Goal: Task Accomplishment & Management: Manage account settings

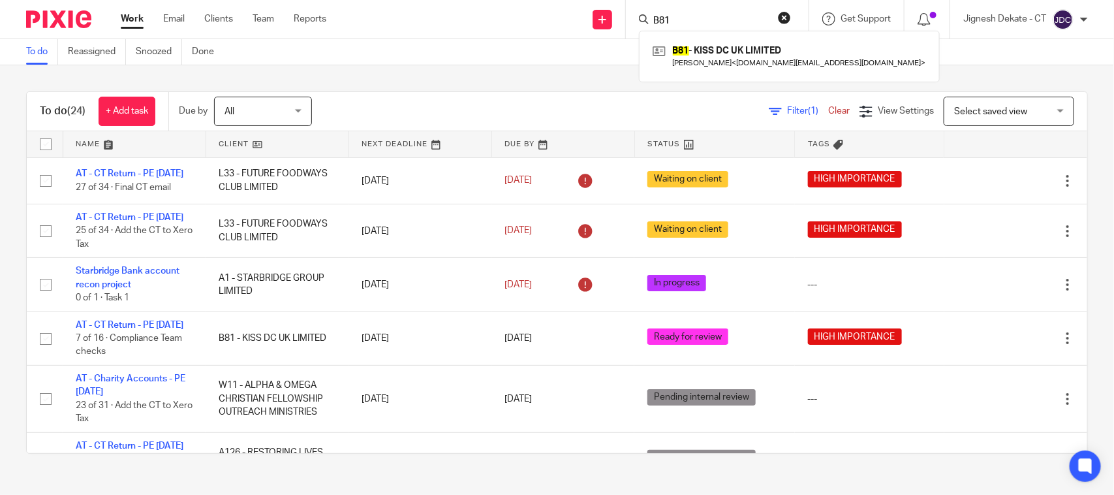
drag, startPoint x: 692, startPoint y: 16, endPoint x: 649, endPoint y: 20, distance: 42.5
click at [688, 16] on input "B81" at bounding box center [710, 22] width 117 height 12
drag, startPoint x: 649, startPoint y: 20, endPoint x: 572, endPoint y: 21, distance: 77.7
click at [572, 21] on div "Send new email Create task Add client Request signature B81 B81 - KISS DC UK LI…" at bounding box center [730, 19] width 768 height 39
click at [713, 20] on input "Search" at bounding box center [710, 22] width 117 height 12
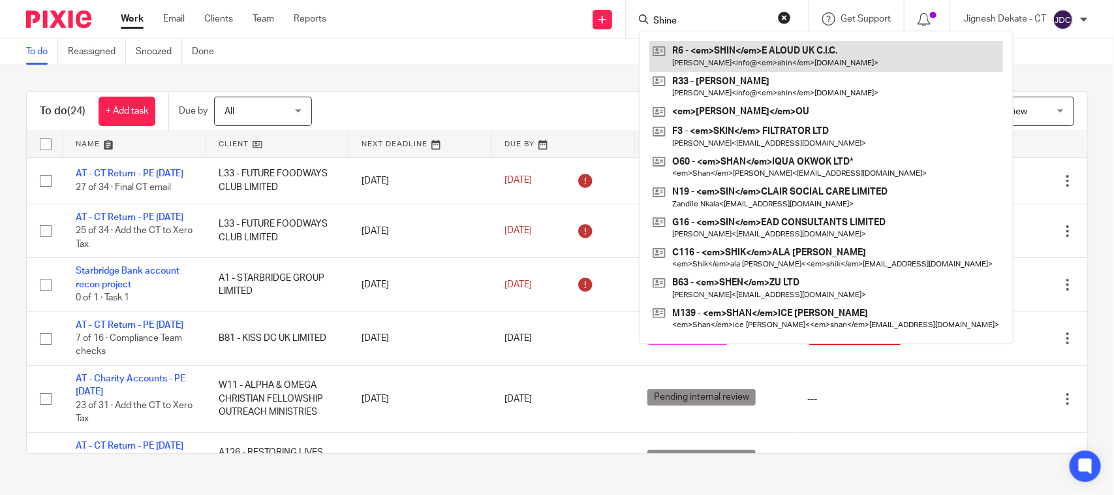
type input "Shine"
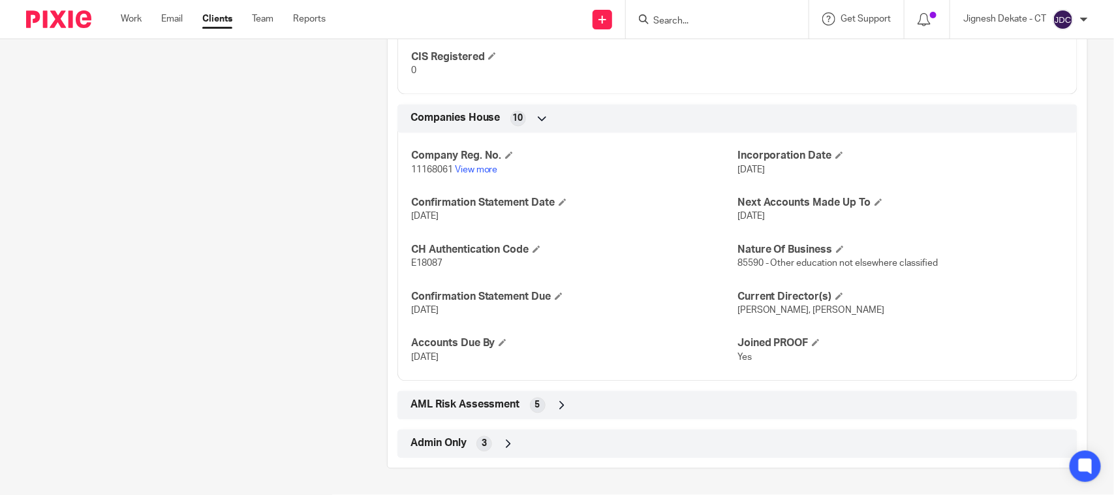
scroll to position [1060, 0]
click at [414, 175] on span "11168061" at bounding box center [432, 170] width 42 height 9
copy p "11168061"
click at [422, 268] on span "E18087" at bounding box center [426, 263] width 31 height 9
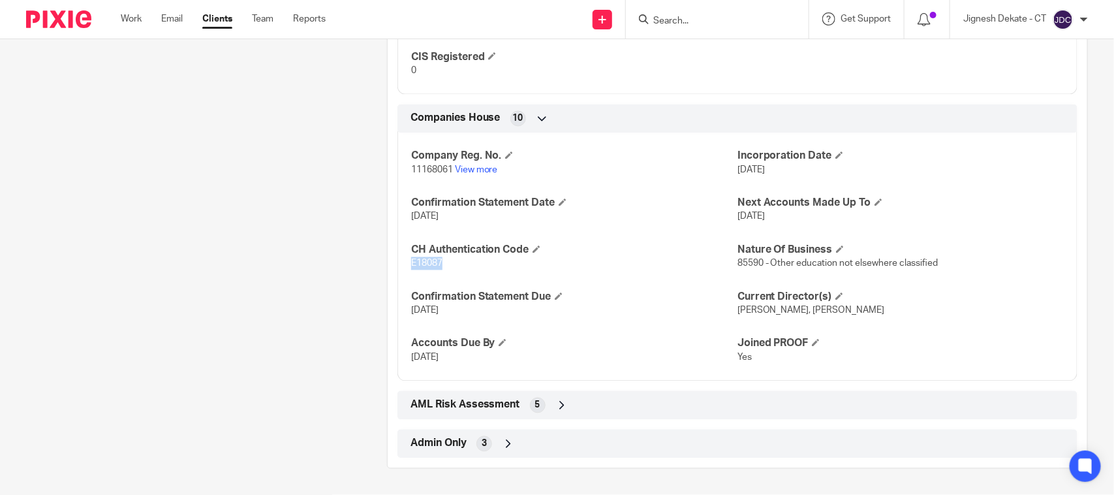
click at [422, 268] on span "E18087" at bounding box center [426, 263] width 31 height 9
copy span "E18087"
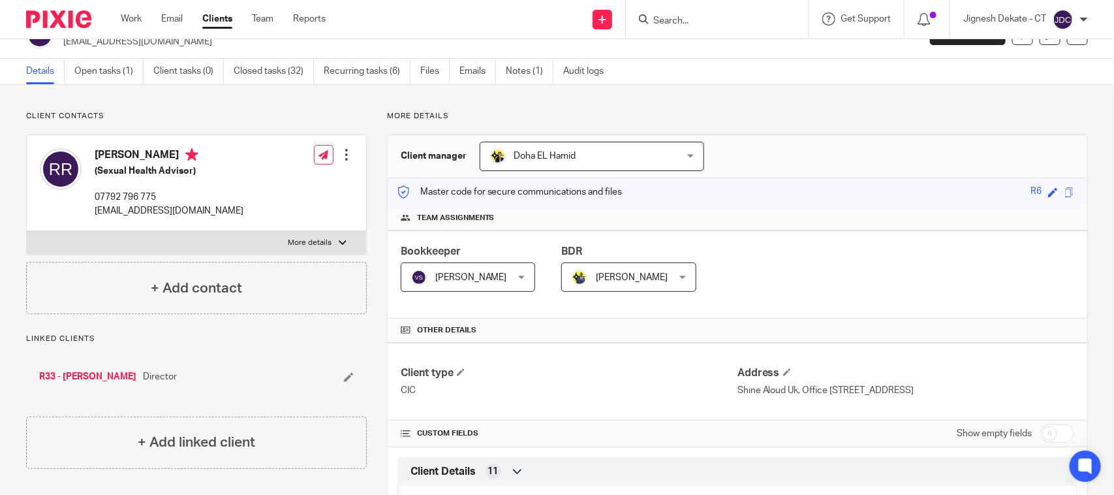
scroll to position [0, 0]
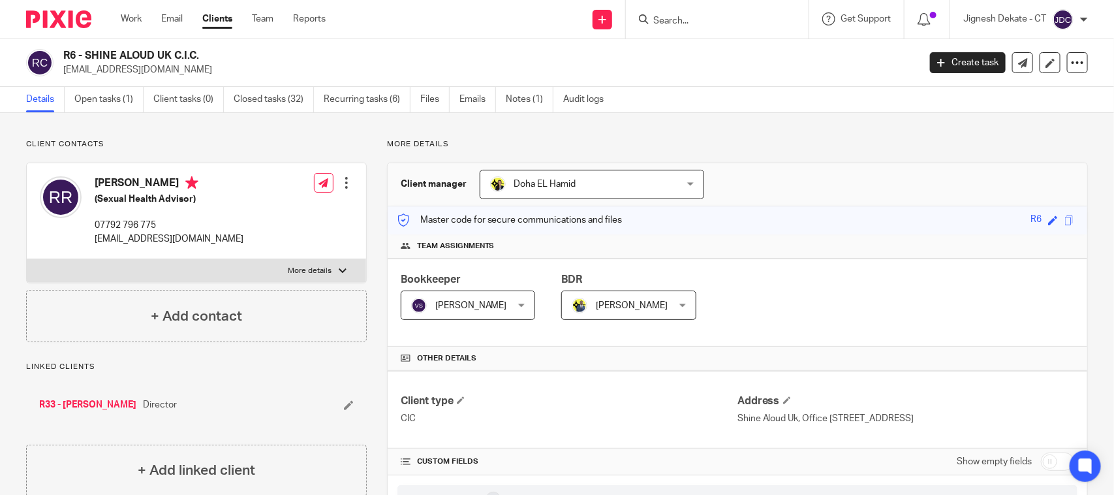
click at [506, 99] on ul "Details Open tasks (1) Client tasks (0) Closed tasks (32) Recurring tasks (6) F…" at bounding box center [324, 99] width 597 height 25
click at [533, 102] on link "Notes (1)" at bounding box center [530, 99] width 48 height 25
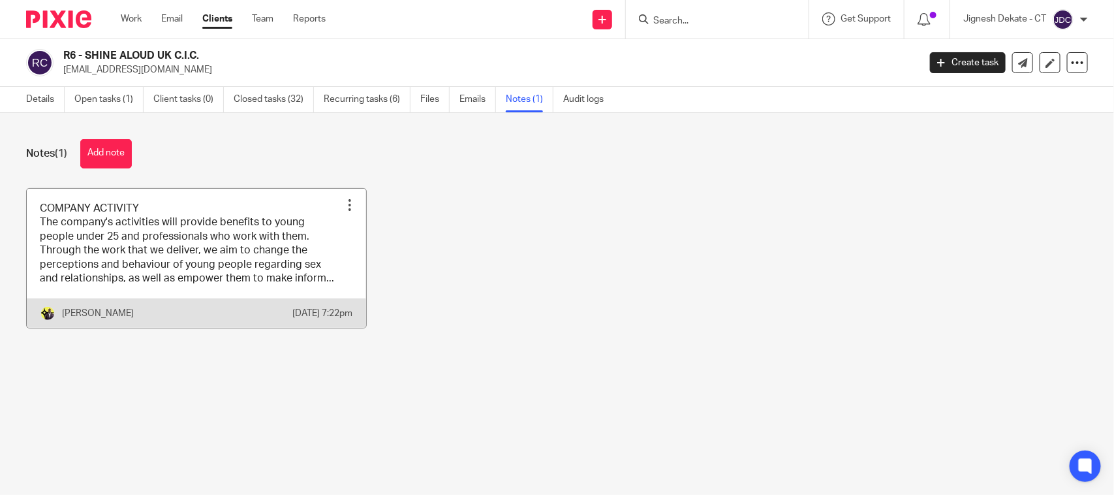
click at [261, 279] on link at bounding box center [196, 259] width 339 height 140
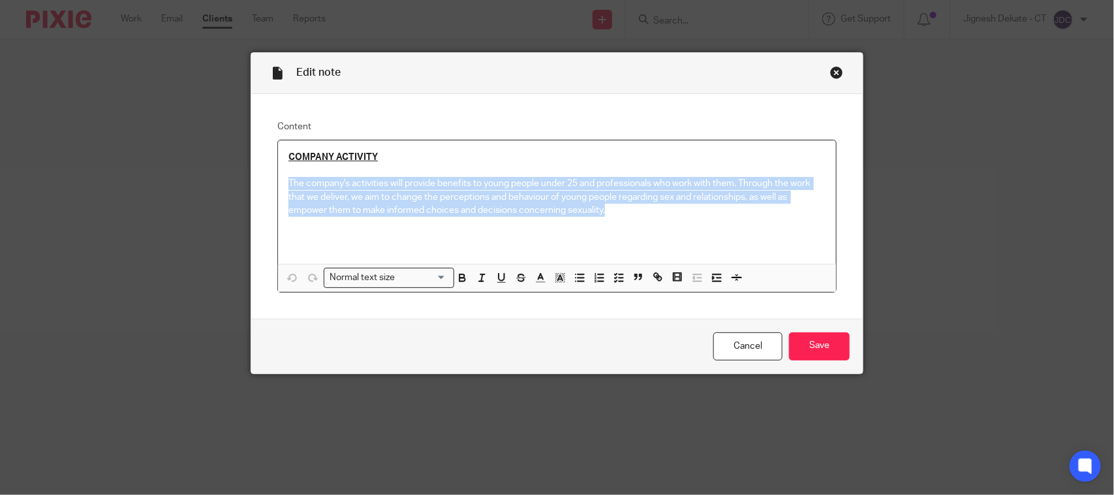
drag, startPoint x: 608, startPoint y: 217, endPoint x: 259, endPoint y: 179, distance: 350.5
click at [259, 179] on div "Content COMPANY ACTIVITY The company's activities will provide benefits to youn…" at bounding box center [556, 206] width 611 height 224
copy p "The company's activities will provide benefits to young people under 25 and pro…"
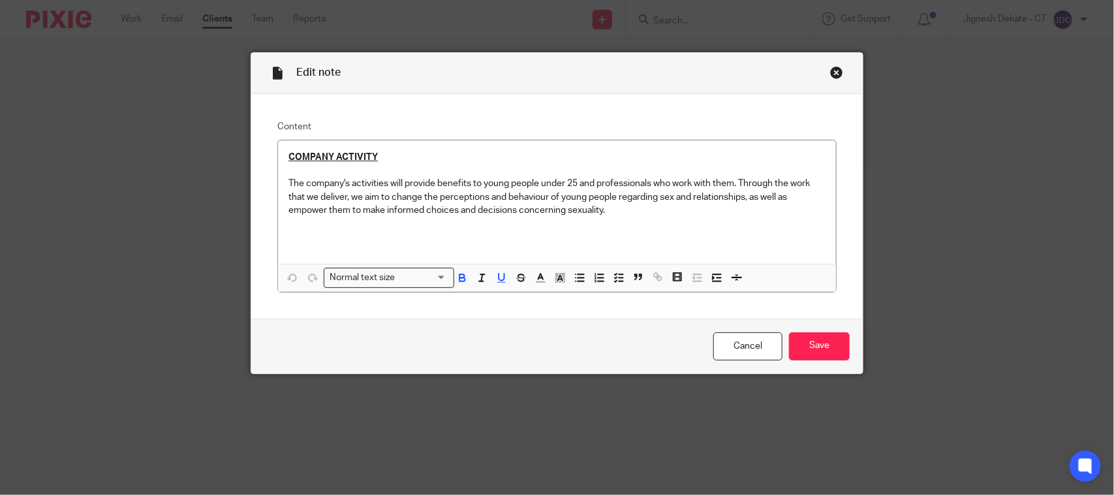
click at [825, 61] on div "Edit note" at bounding box center [556, 73] width 611 height 41
click at [830, 75] on div "Close this dialog window" at bounding box center [836, 72] width 13 height 13
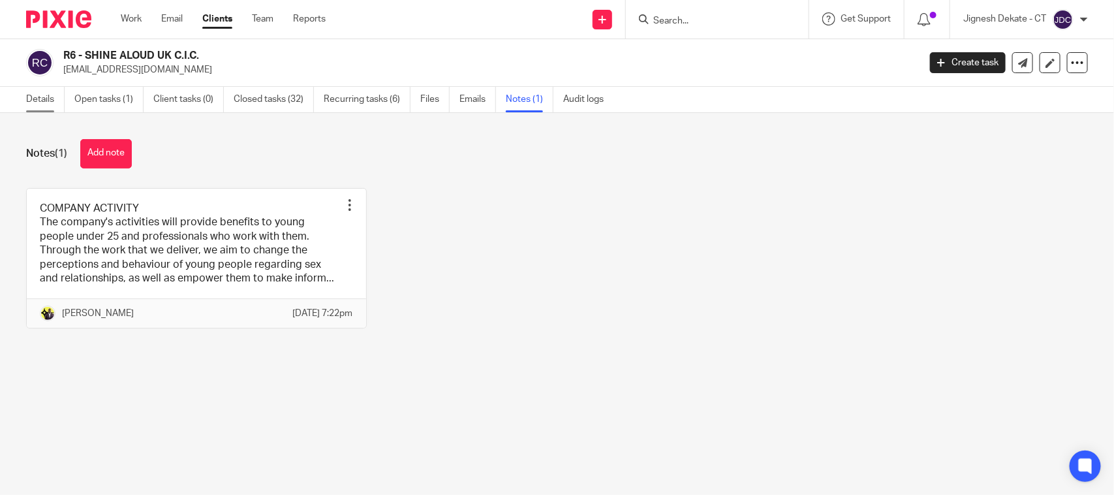
click at [50, 95] on link "Details" at bounding box center [45, 99] width 39 height 25
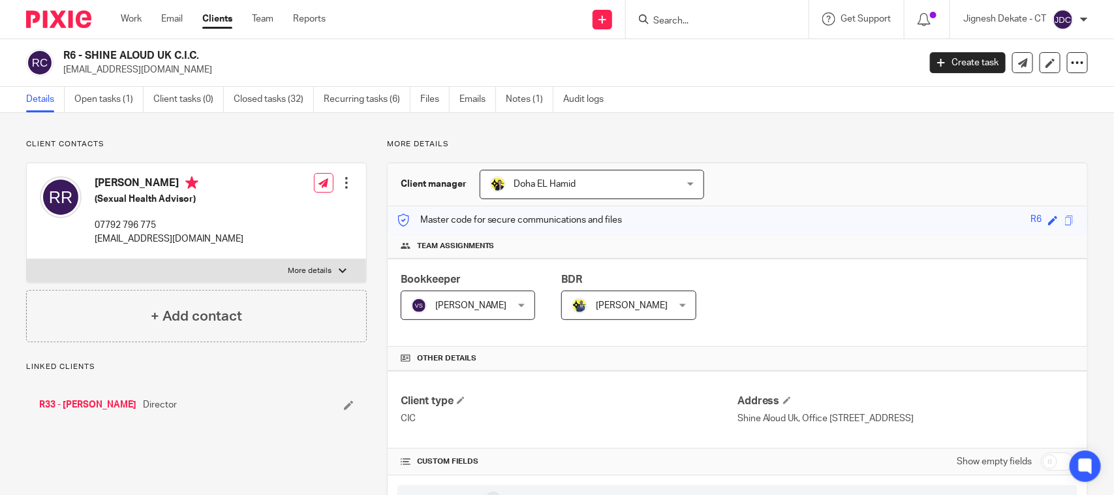
click at [223, 178] on h4 "[PERSON_NAME]" at bounding box center [169, 184] width 149 height 16
copy h4 "[PERSON_NAME]"
click at [110, 104] on link "Open tasks (1)" at bounding box center [108, 99] width 69 height 25
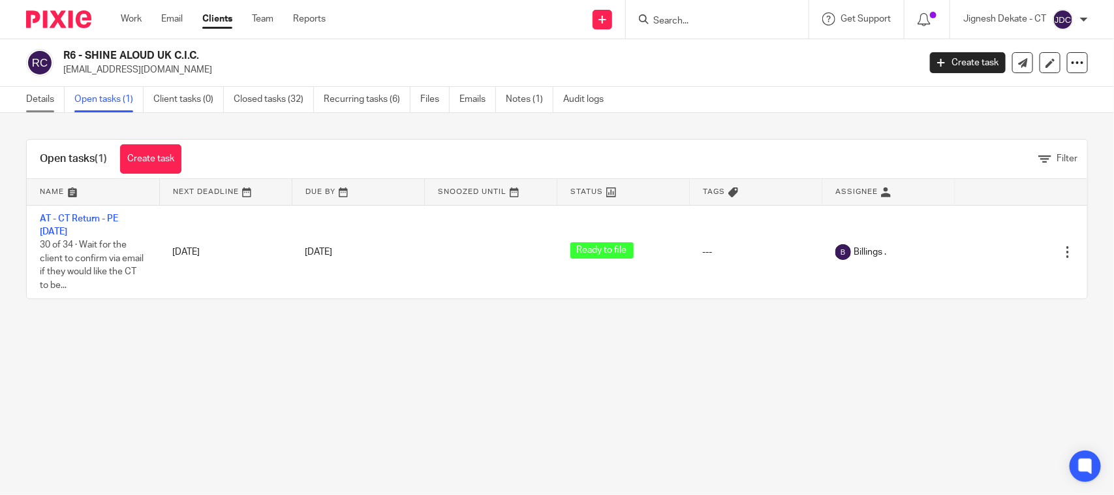
click at [50, 95] on link "Details" at bounding box center [45, 99] width 39 height 25
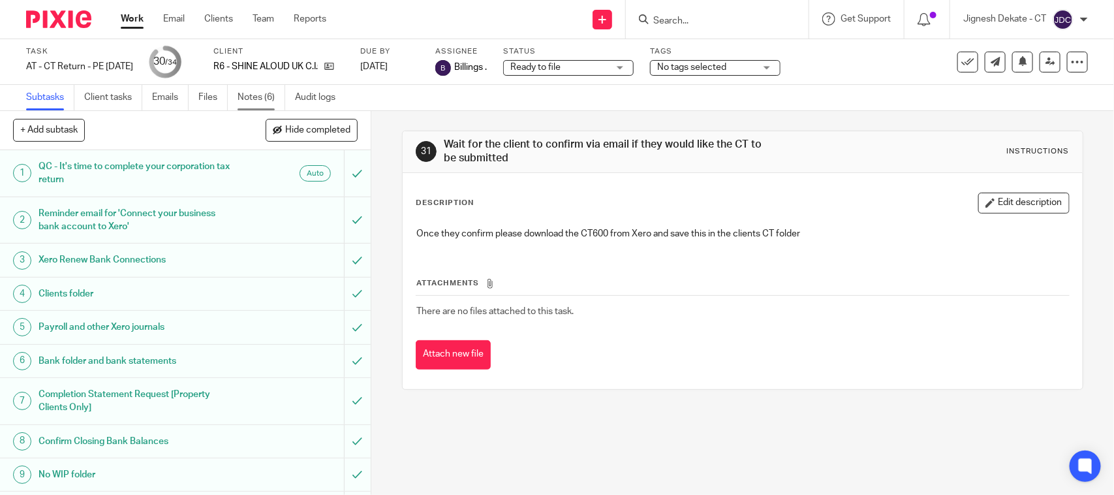
click at [268, 99] on link "Notes (6)" at bounding box center [262, 97] width 48 height 25
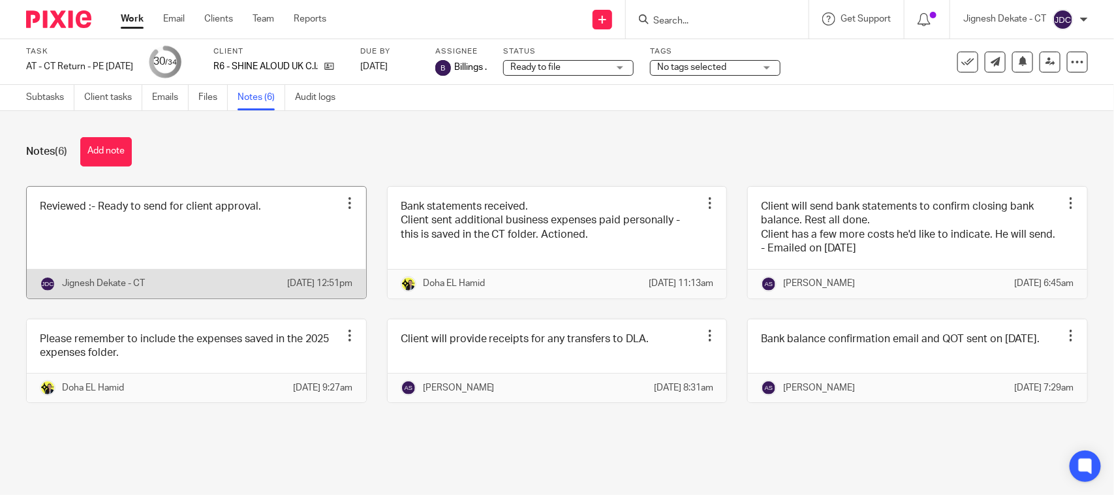
click at [206, 232] on link at bounding box center [196, 243] width 339 height 112
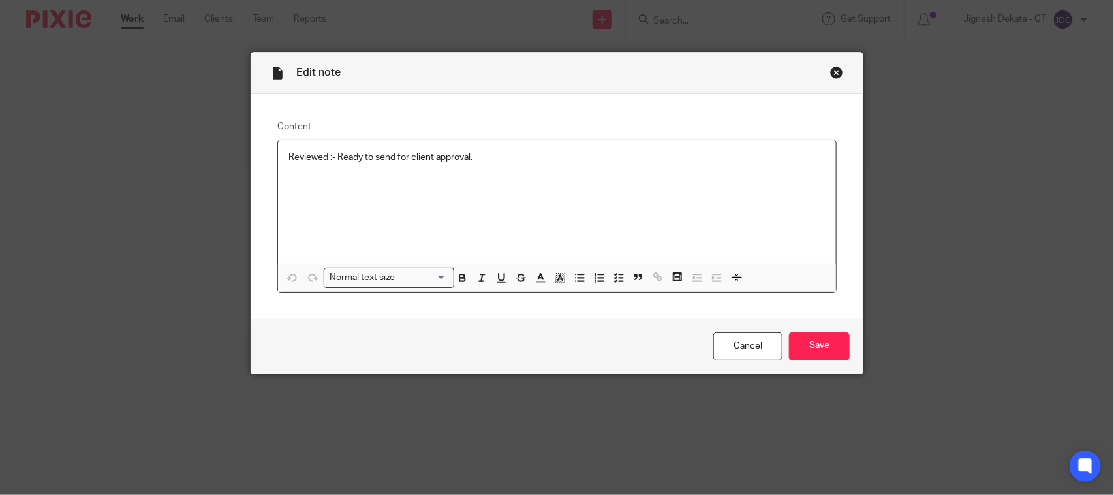
click at [498, 158] on p "Reviewed :- Ready to send for client approval." at bounding box center [556, 157] width 537 height 13
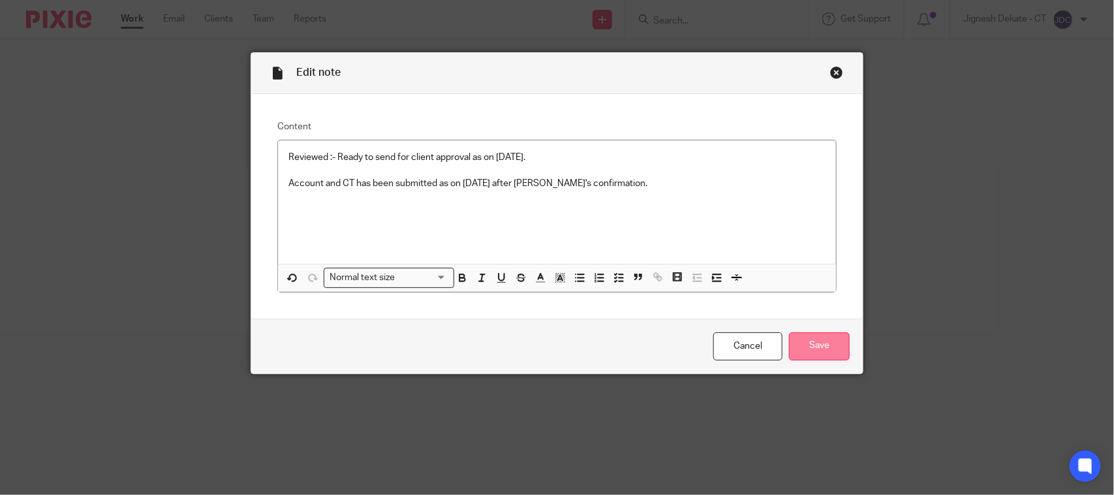
click at [827, 347] on input "Save" at bounding box center [819, 346] width 61 height 28
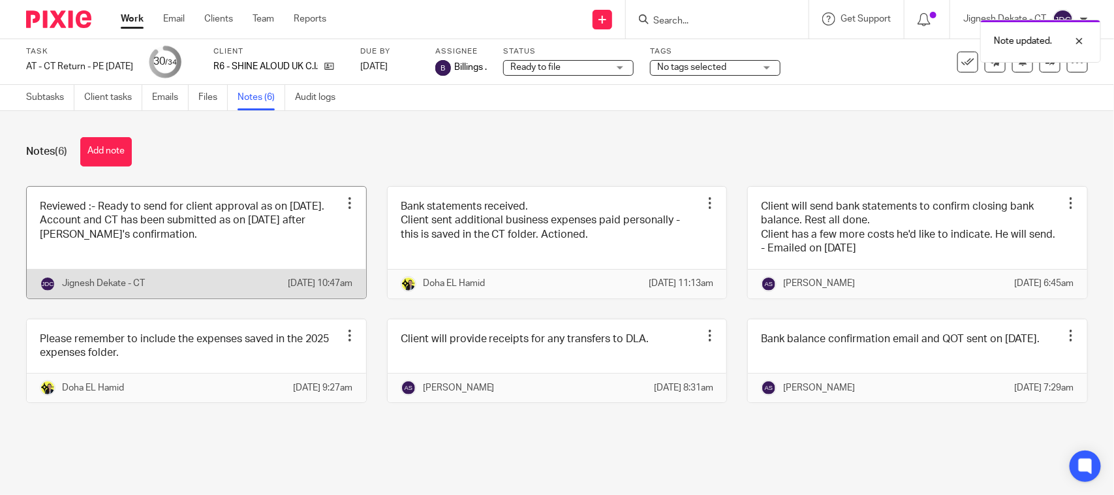
click at [223, 232] on link at bounding box center [196, 243] width 339 height 112
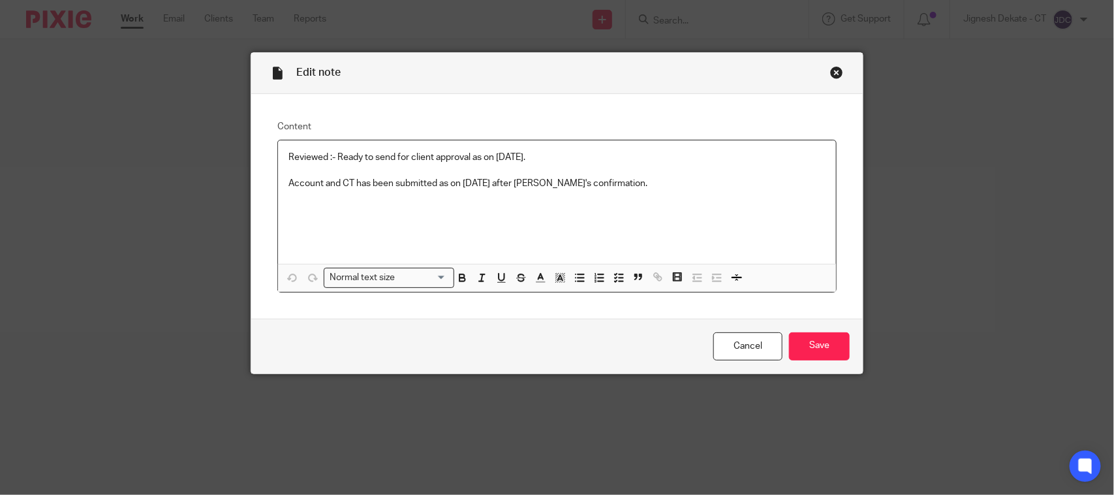
click at [625, 177] on p "Account and CT has been submitted as on 19/09/2025 after Yemi's confirmation." at bounding box center [556, 183] width 537 height 13
click at [794, 341] on input "Save" at bounding box center [819, 346] width 61 height 28
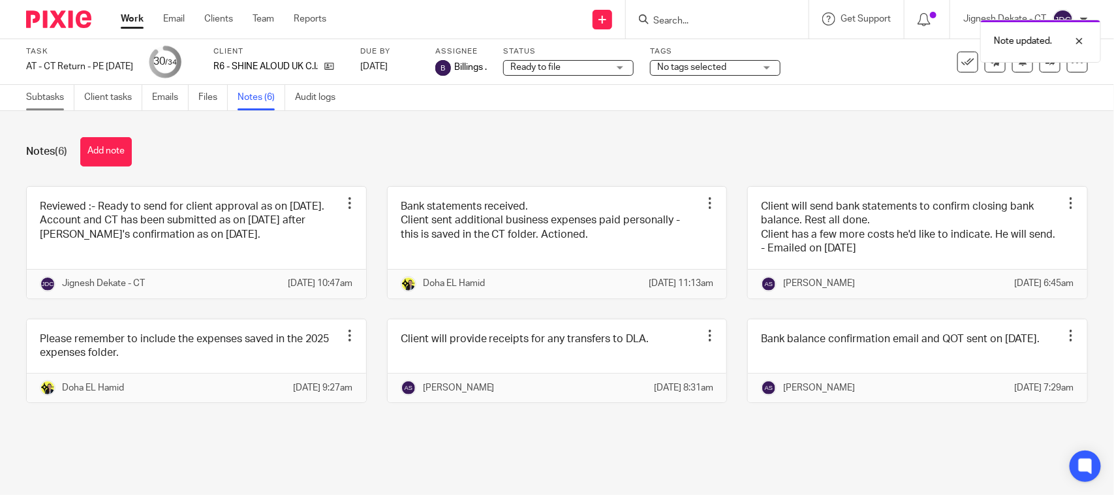
click at [42, 99] on link "Subtasks" at bounding box center [50, 97] width 48 height 25
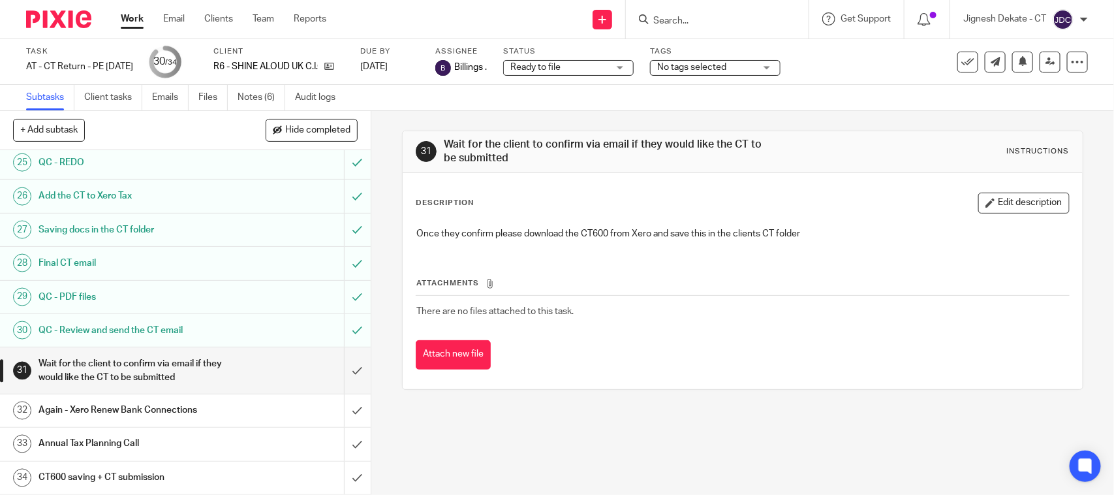
scroll to position [880, 0]
click at [334, 369] on input "submit" at bounding box center [185, 370] width 371 height 46
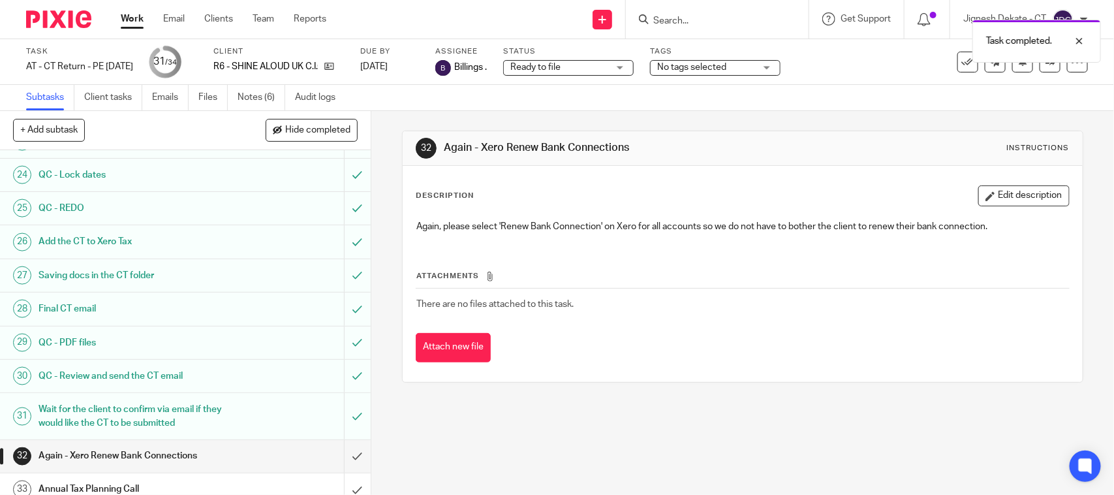
scroll to position [880, 0]
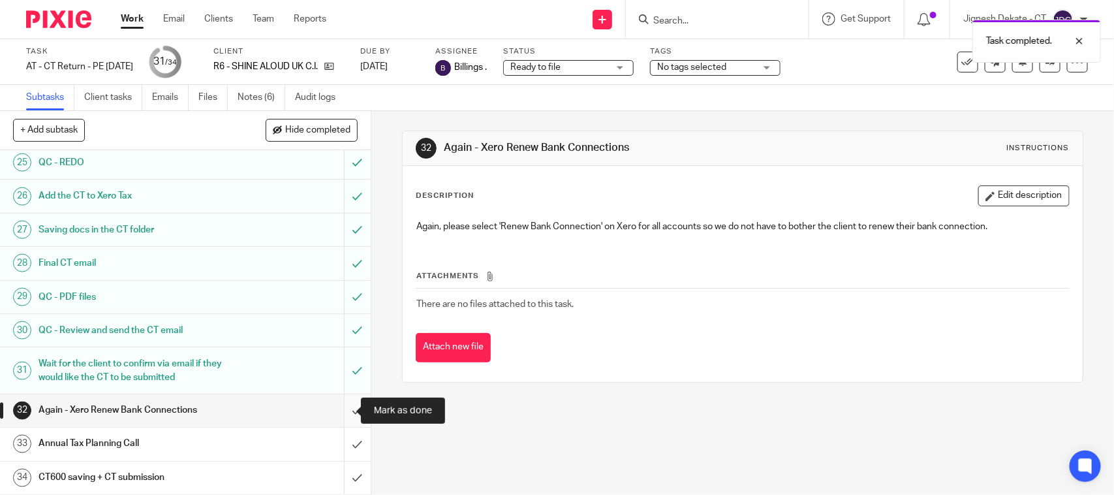
click at [341, 407] on input "submit" at bounding box center [185, 410] width 371 height 33
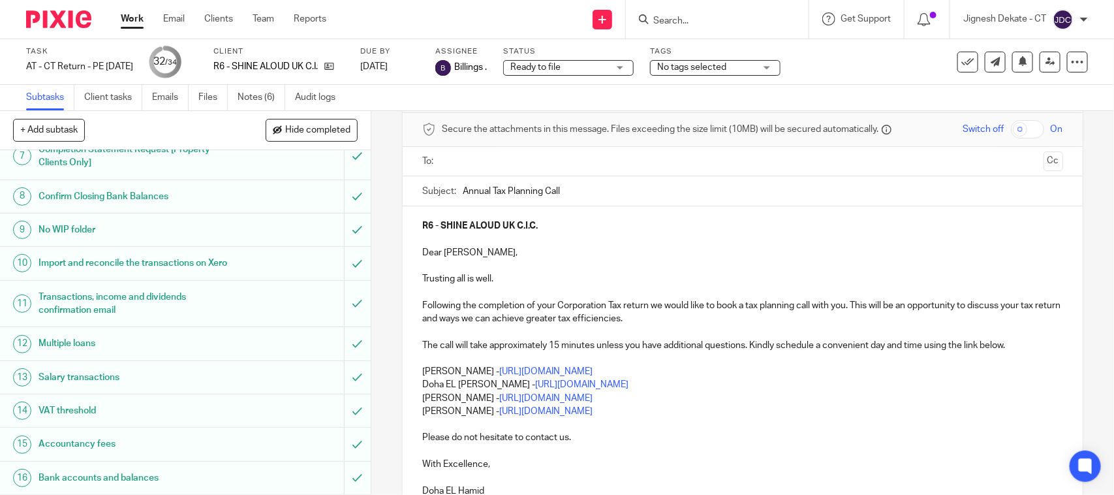
scroll to position [82, 0]
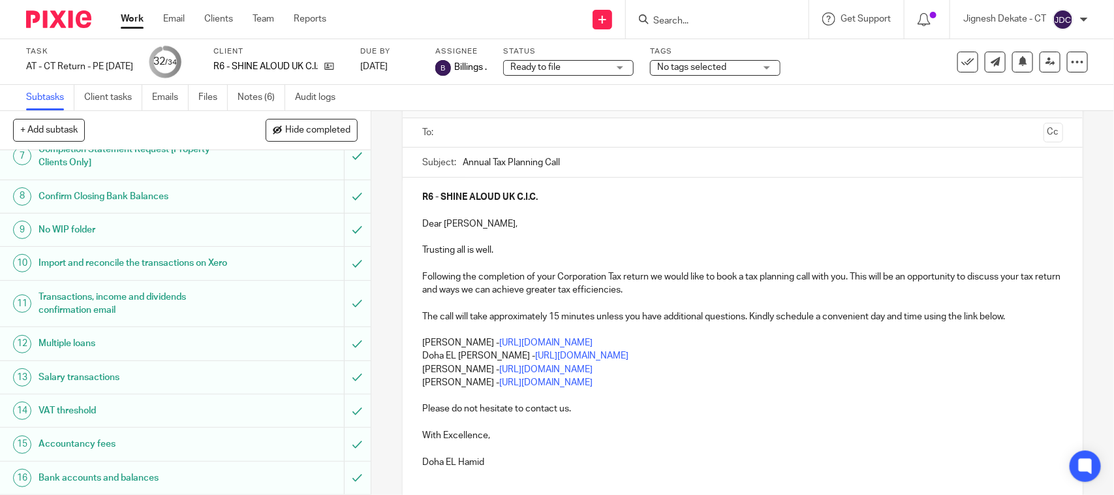
click at [653, 385] on p "[PERSON_NAME] - [URL][DOMAIN_NAME]" at bounding box center [742, 382] width 640 height 13
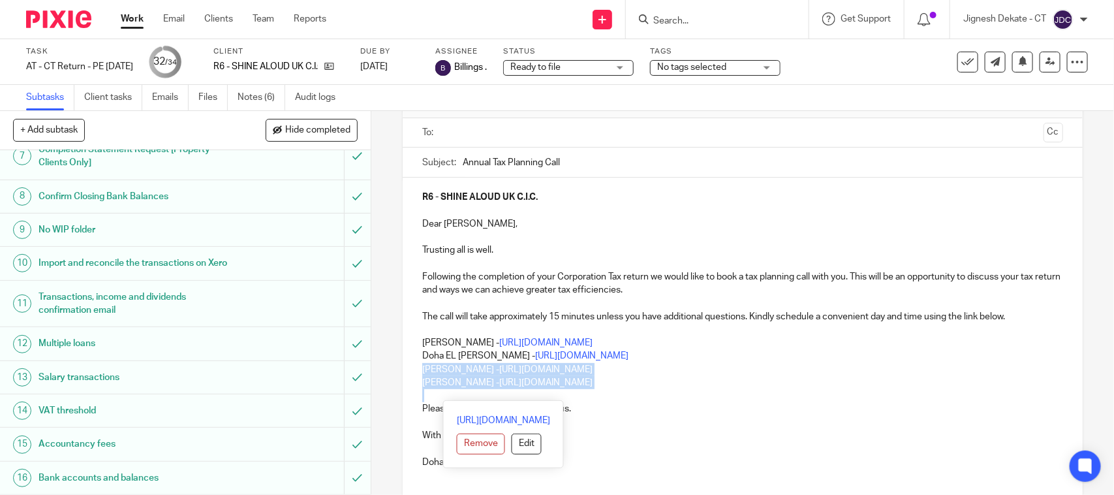
drag, startPoint x: 653, startPoint y: 385, endPoint x: 420, endPoint y: 371, distance: 233.4
click at [420, 371] on div "R6 - SHINE ALOUD UK C.I.C. Dear [PERSON_NAME], Trusting all is well. Following …" at bounding box center [742, 327] width 679 height 301
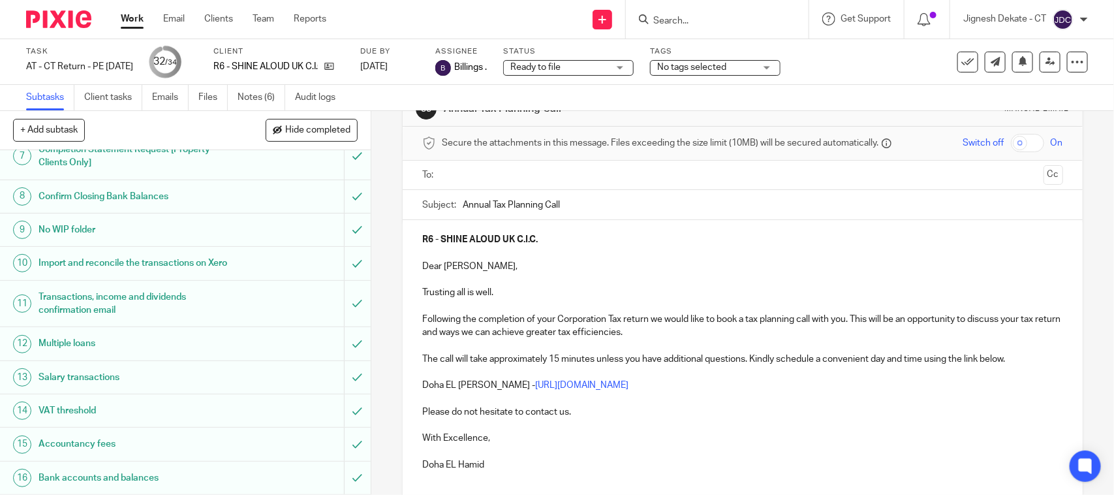
scroll to position [0, 0]
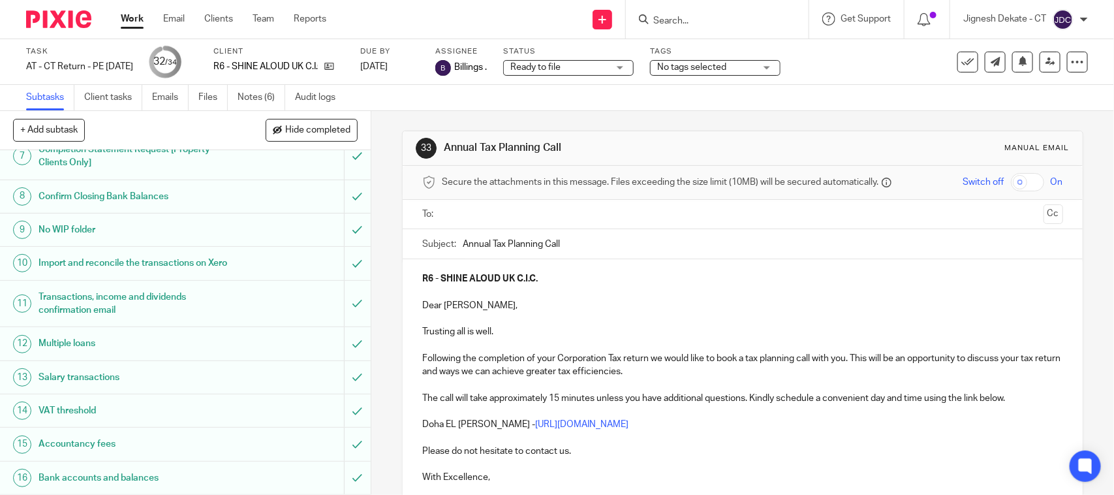
click at [484, 216] on input "text" at bounding box center [741, 214] width 591 height 15
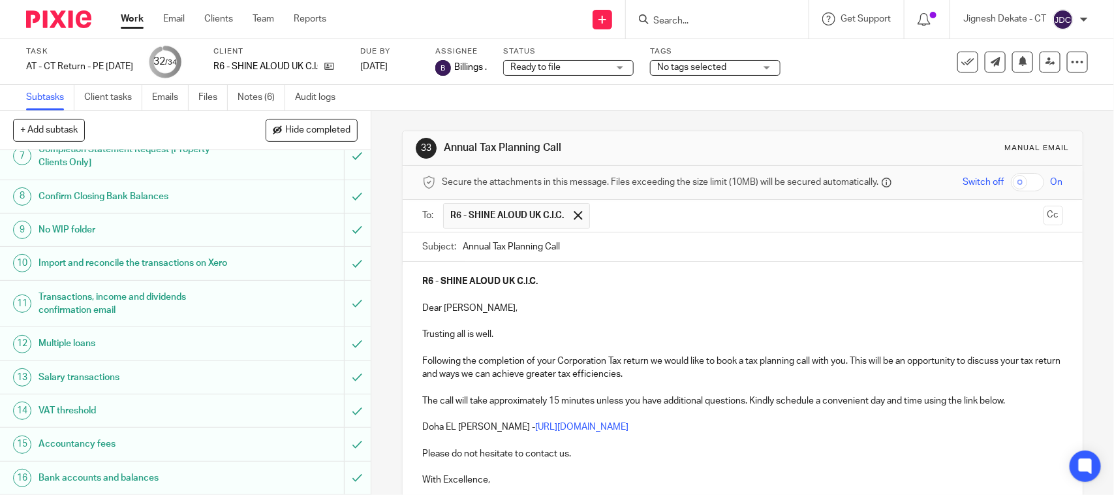
scroll to position [147, 0]
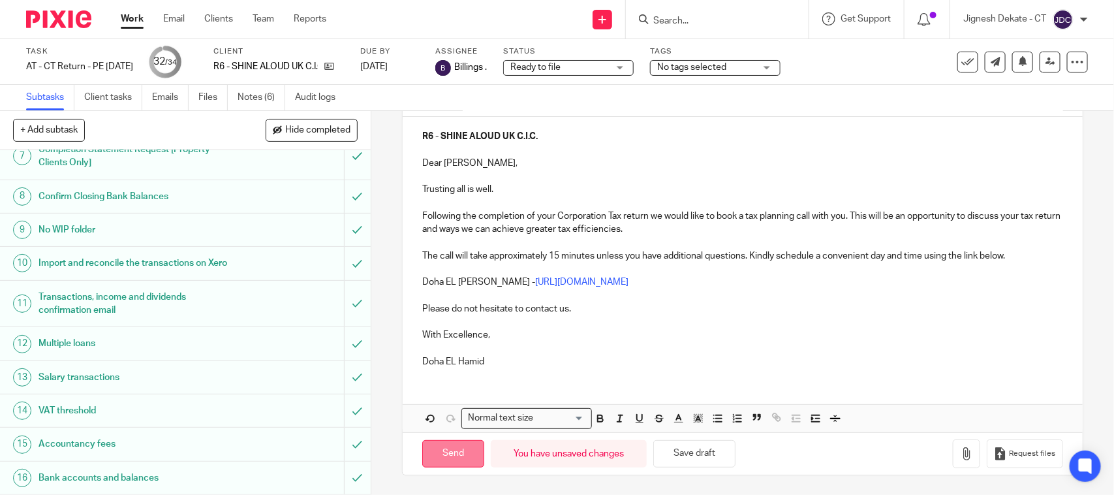
click at [451, 442] on input "Send" at bounding box center [453, 454] width 62 height 28
type input "Sent"
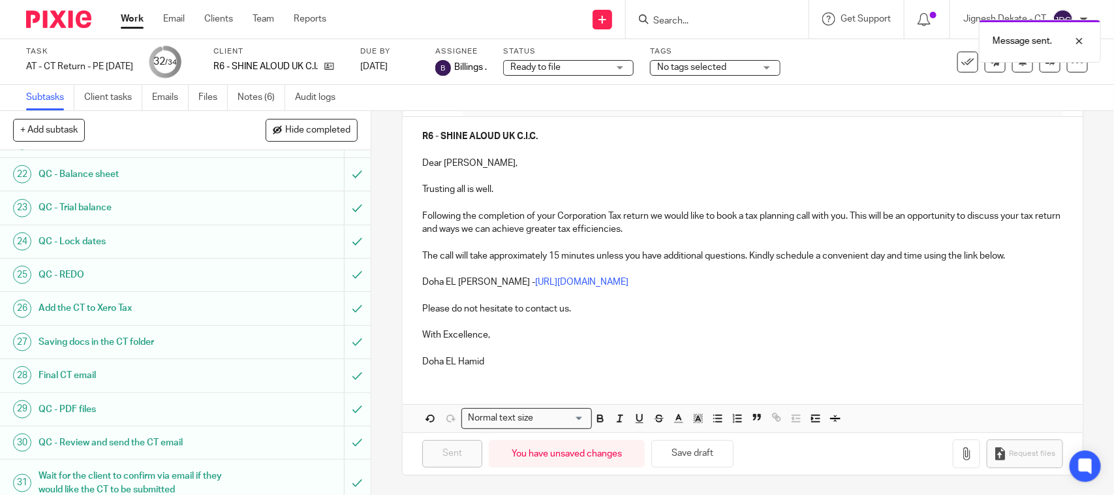
scroll to position [880, 0]
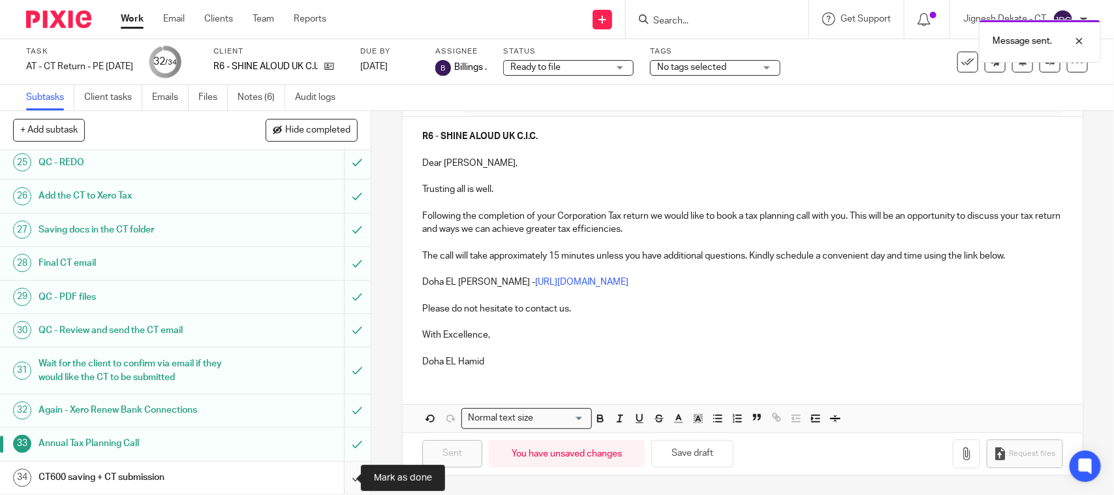
click at [341, 475] on input "submit" at bounding box center [185, 477] width 371 height 33
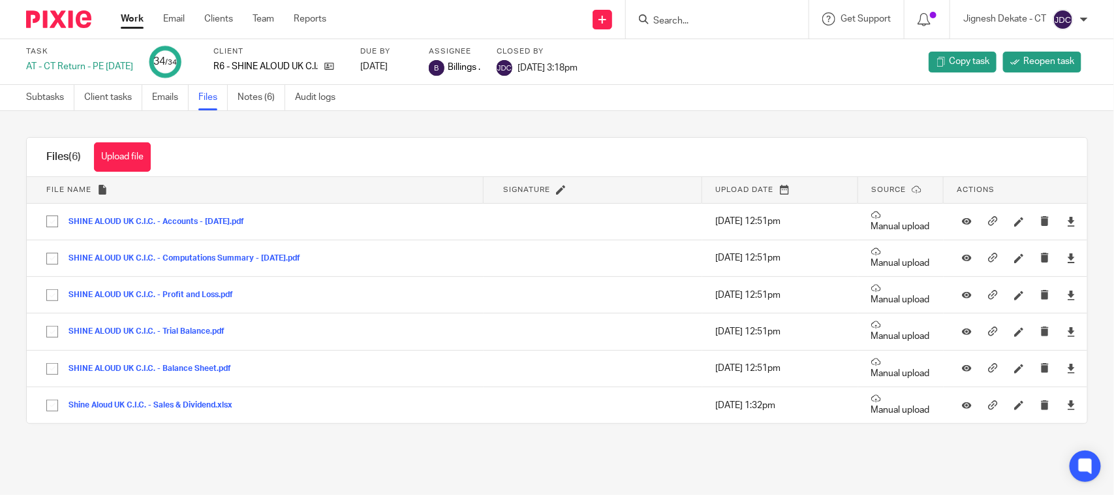
drag, startPoint x: 150, startPoint y: 157, endPoint x: 170, endPoint y: 160, distance: 19.8
click at [149, 155] on button "Upload file" at bounding box center [122, 156] width 57 height 29
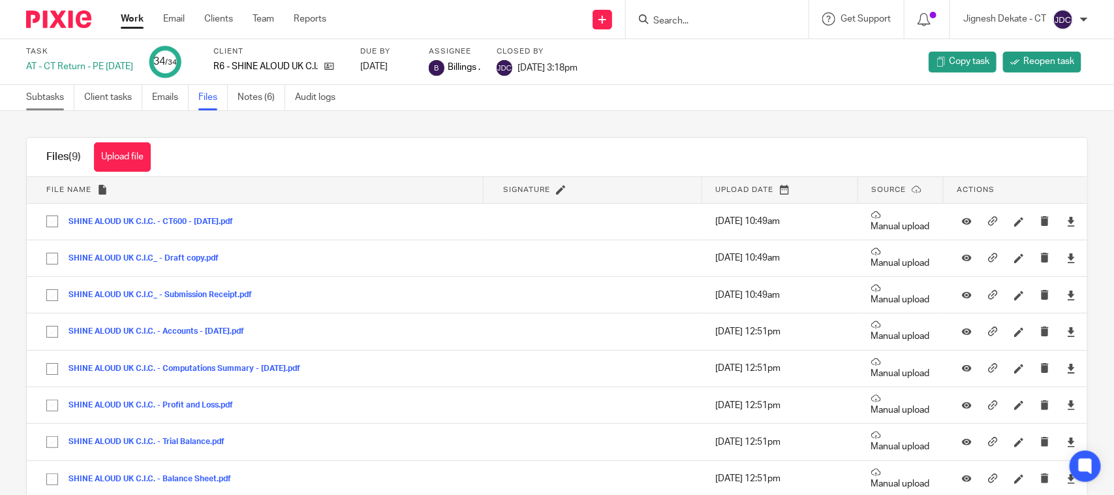
click at [59, 104] on link "Subtasks" at bounding box center [50, 97] width 48 height 25
